Goal: Task Accomplishment & Management: Use online tool/utility

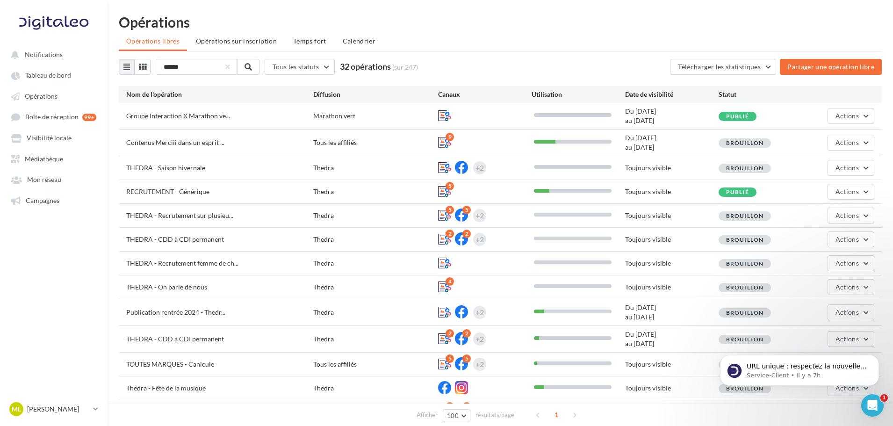
drag, startPoint x: 721, startPoint y: 91, endPoint x: 743, endPoint y: 91, distance: 22.4
click at [743, 91] on div "Statut" at bounding box center [764, 94] width 93 height 9
click at [785, 96] on div "Statut" at bounding box center [764, 94] width 93 height 9
drag, startPoint x: 218, startPoint y: 115, endPoint x: 266, endPoint y: 122, distance: 48.6
click at [266, 122] on div "Groupe Interaction X Marathon ve... Marathon vert Du 15/10/2025 au 26/10/2025 P…" at bounding box center [500, 116] width 763 height 26
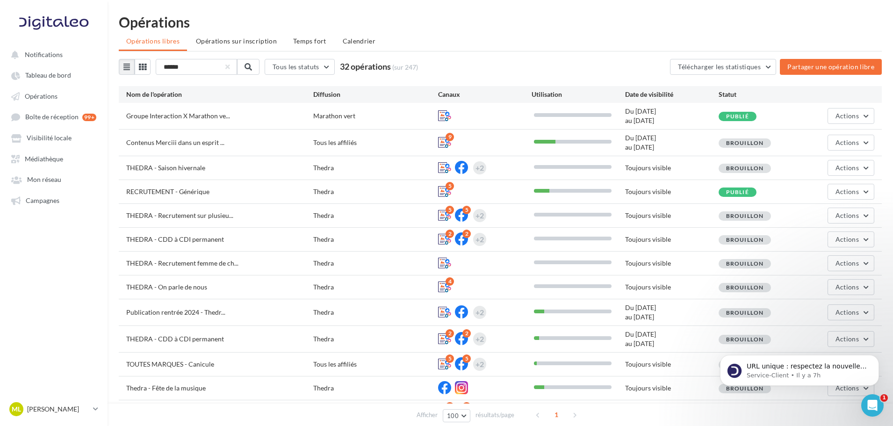
drag, startPoint x: 245, startPoint y: 103, endPoint x: 295, endPoint y: 110, distance: 50.5
click at [246, 103] on div "Groupe Interaction X Marathon ve... Marathon vert Du 15/10/2025 au 26/10/2025 P…" at bounding box center [500, 116] width 763 height 26
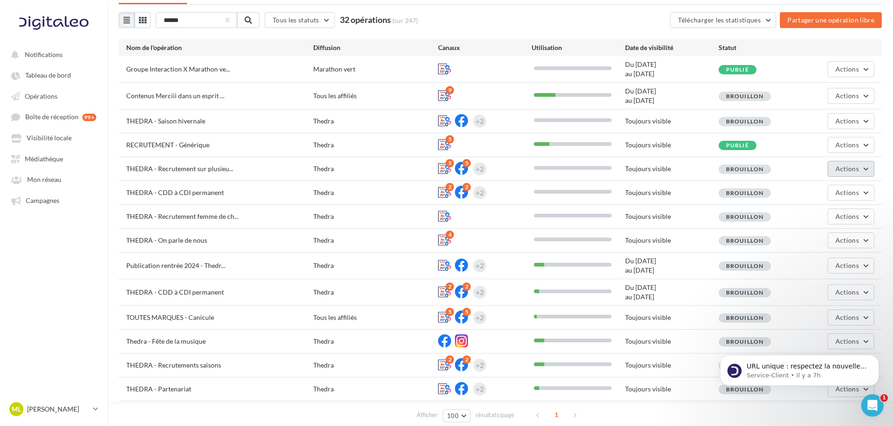
click at [859, 169] on button "Actions" at bounding box center [850, 169] width 47 height 16
click at [844, 184] on button "Editer" at bounding box center [826, 191] width 93 height 24
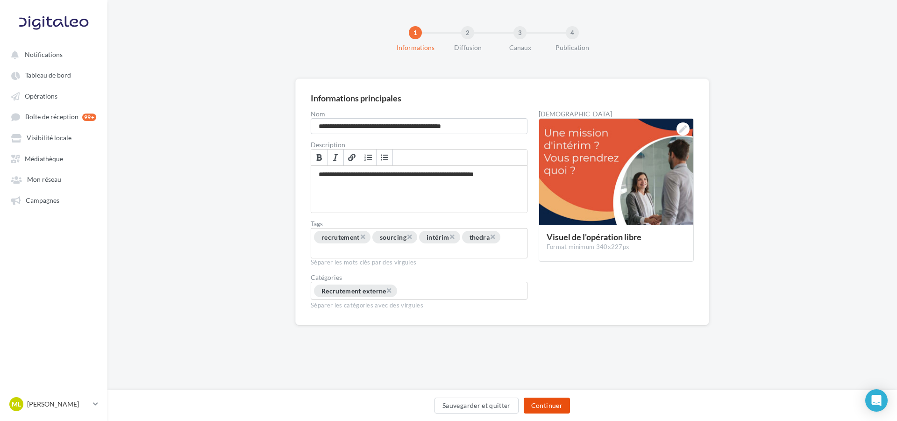
click at [546, 398] on button "Continuer" at bounding box center [547, 406] width 46 height 16
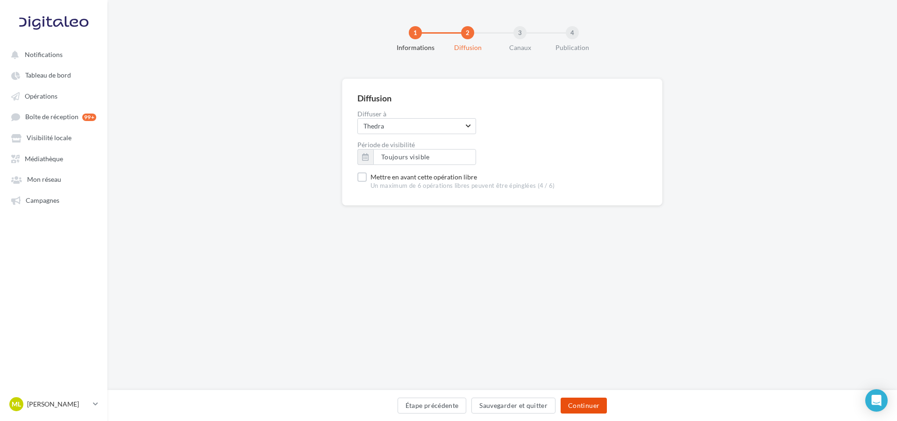
click at [568, 404] on button "Continuer" at bounding box center [584, 406] width 46 height 16
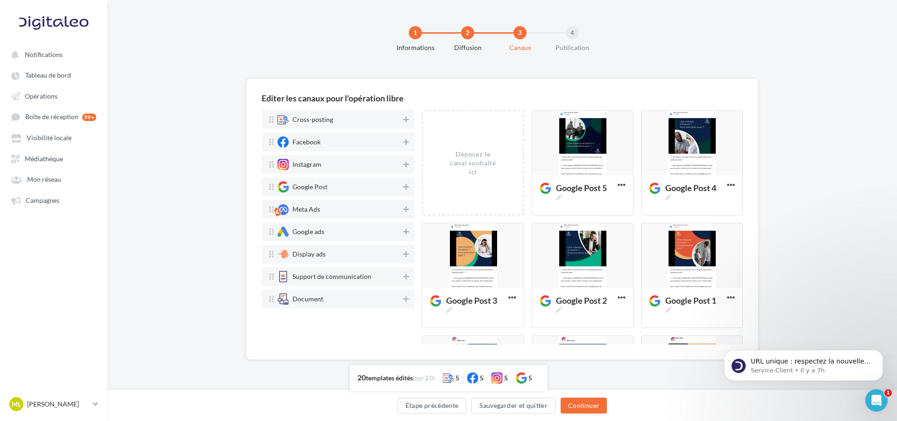
click at [637, 177] on div "Google Post 5 Editer Prévisualiser Dupliquer Supprimer" at bounding box center [586, 166] width 109 height 113
click at [630, 172] on div at bounding box center [582, 143] width 101 height 65
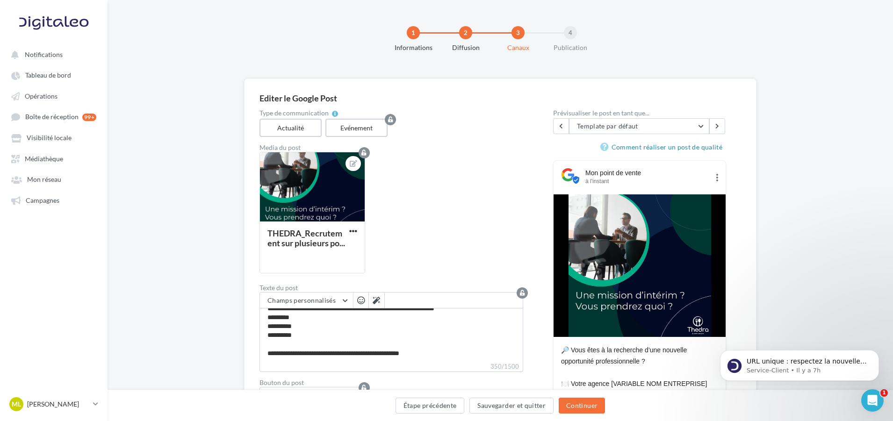
click at [292, 46] on div "1 Informations 2 Diffusion 3 Canaux 4 Publication" at bounding box center [514, 43] width 785 height 56
